Goal: Task Accomplishment & Management: Manage account settings

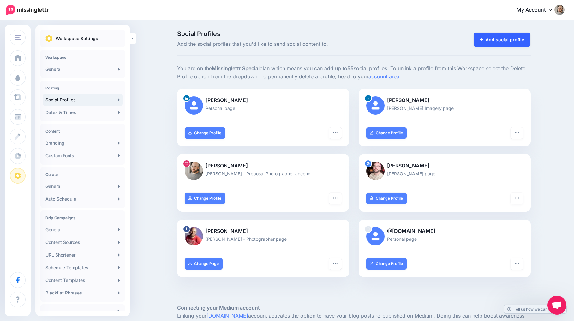
click at [518, 37] on link "Add social profile" at bounding box center [501, 40] width 57 height 15
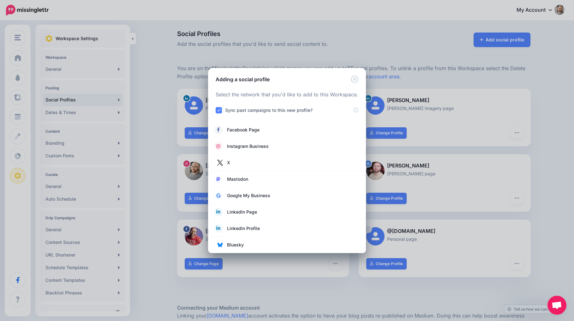
click at [429, 63] on div "Adding a social profile Loading Select the network that you'd like to add to th…" at bounding box center [287, 160] width 574 height 321
click at [353, 79] on icon "Close" at bounding box center [355, 79] width 8 height 8
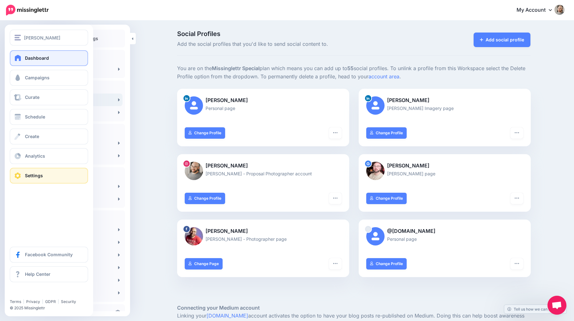
click at [27, 57] on span "Dashboard" at bounding box center [37, 57] width 24 height 5
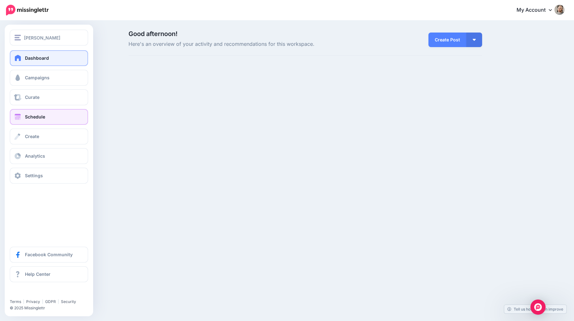
click at [20, 115] on span at bounding box center [18, 117] width 8 height 6
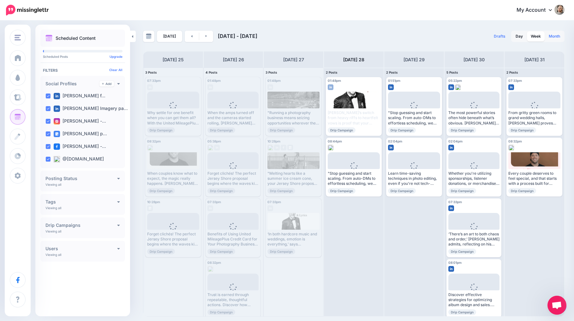
click at [554, 35] on link "Month" at bounding box center [554, 36] width 19 height 10
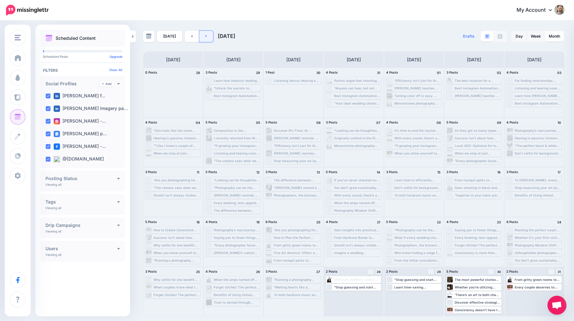
click at [208, 33] on link at bounding box center [206, 36] width 14 height 11
